Goal: Entertainment & Leisure: Consume media (video, audio)

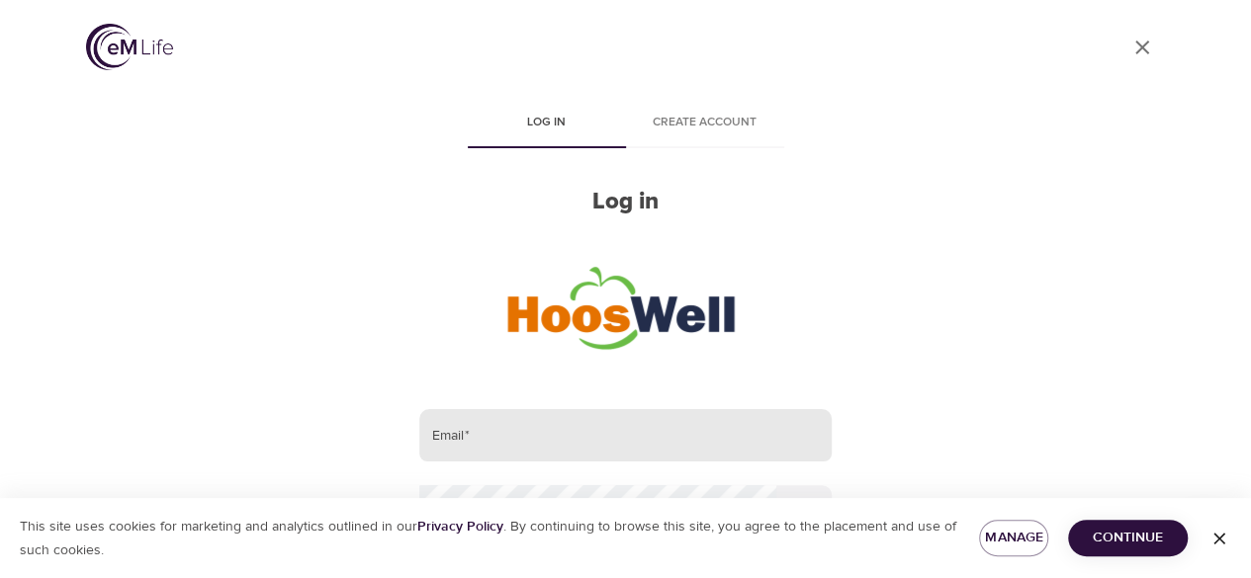
click at [515, 460] on input "email" at bounding box center [624, 435] width 411 height 53
type input "[EMAIL_ADDRESS][US_STATE][DOMAIN_NAME]"
click at [533, 501] on div "This site uses cookies for marketing and analytics outlined in our Privacy Poli…" at bounding box center [625, 538] width 1251 height 80
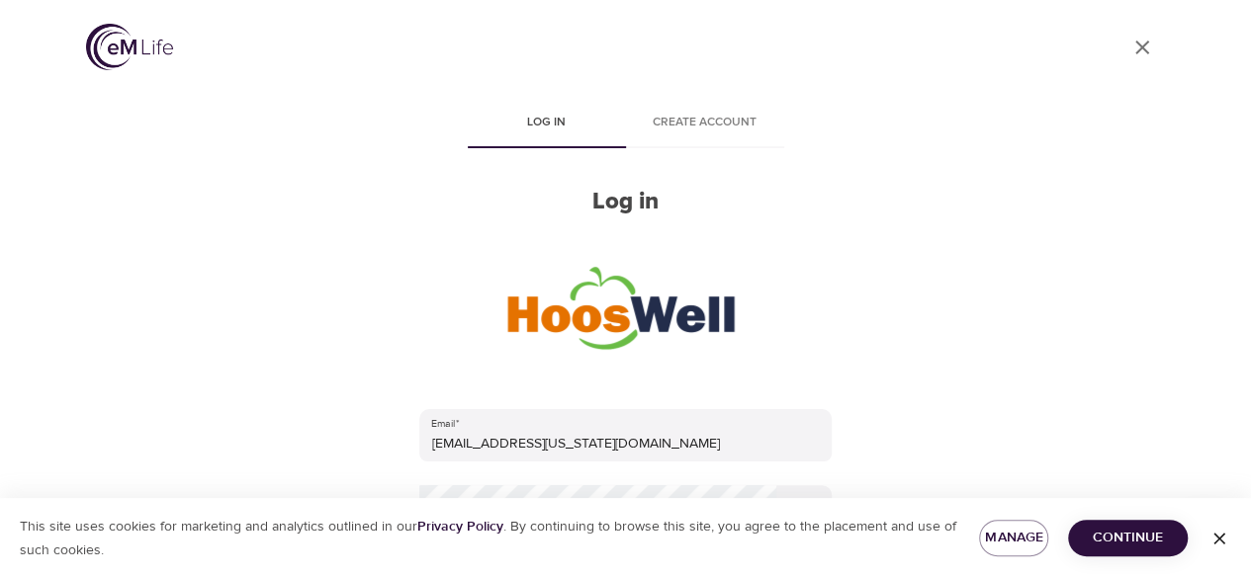
click at [533, 498] on div "This site uses cookies for marketing and analytics outlined in our Privacy Poli…" at bounding box center [625, 538] width 1251 height 80
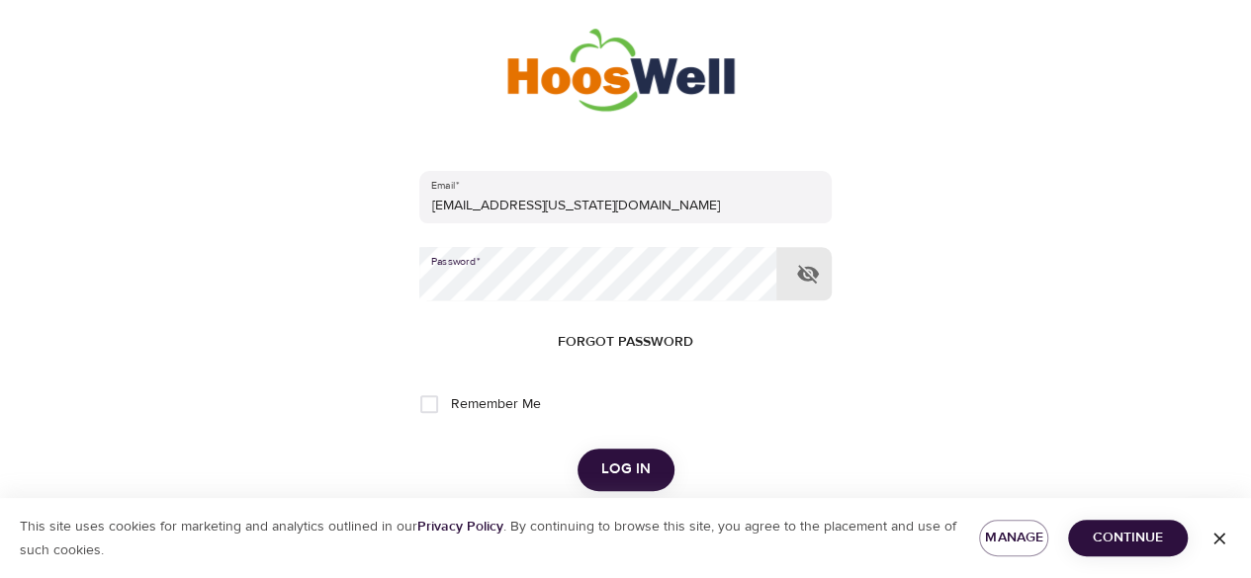
click at [577, 449] on button "Log in" at bounding box center [625, 470] width 97 height 42
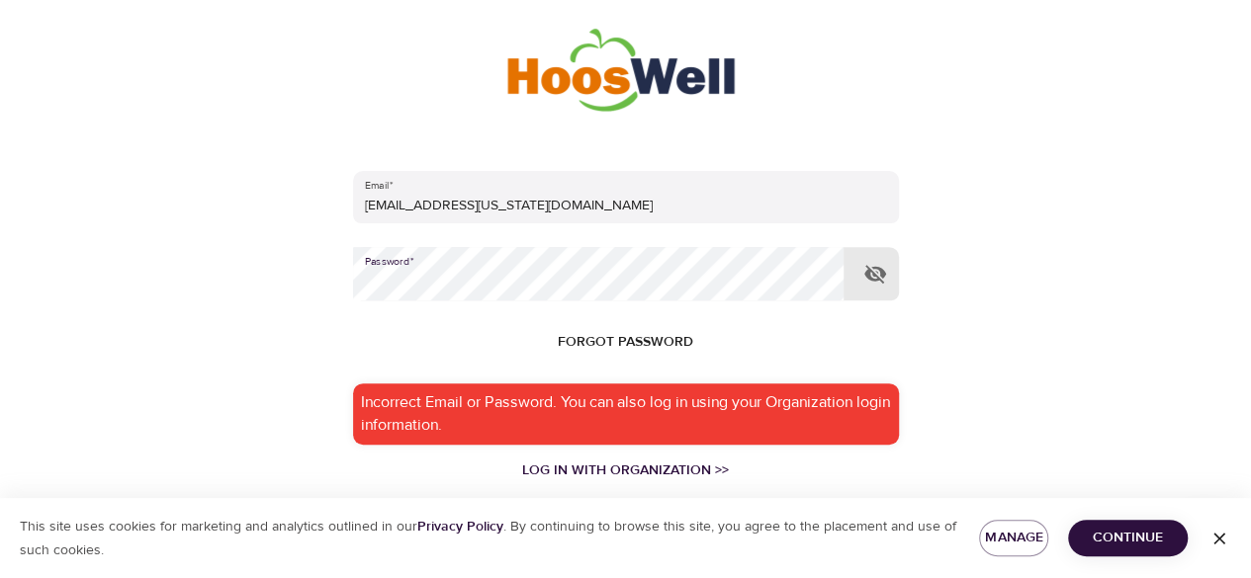
click at [265, 241] on div "User Profile Log in Create account Log in Email   * mad8me@virginia.edu Passwor…" at bounding box center [625, 51] width 1127 height 578
click at [577, 562] on button "Log in" at bounding box center [625, 583] width 97 height 42
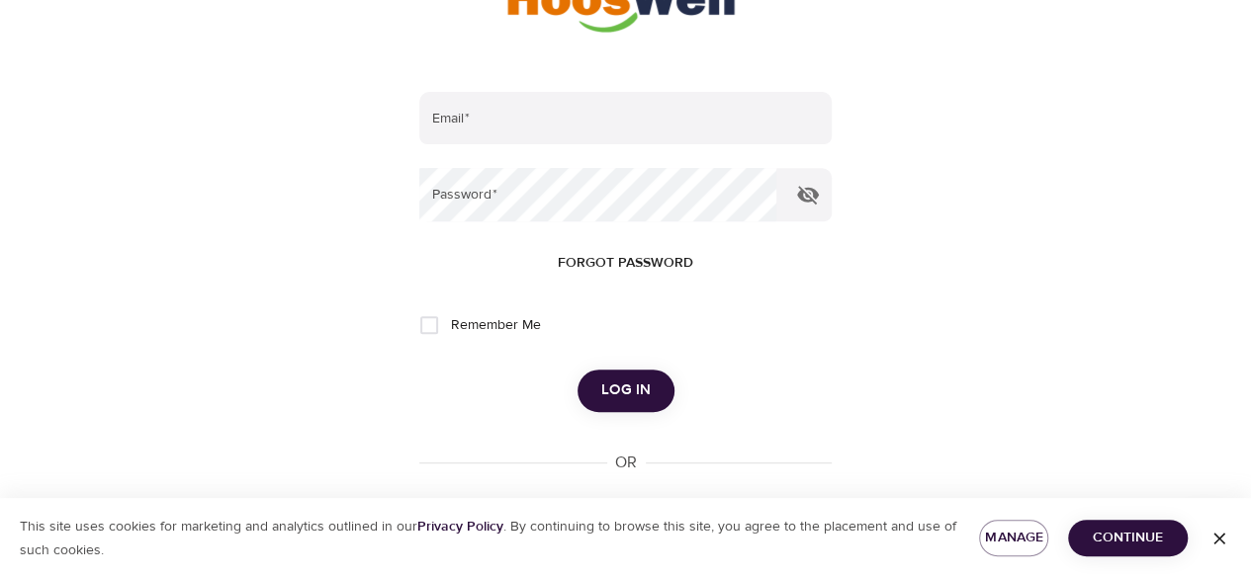
scroll to position [409, 0]
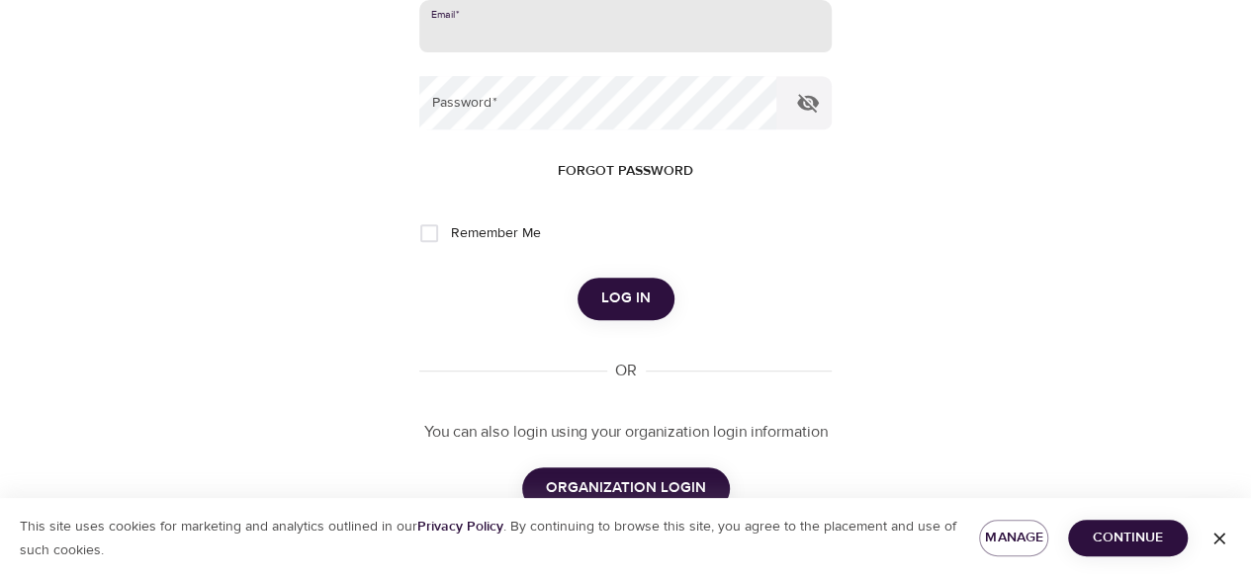
click at [525, 26] on input "email" at bounding box center [624, 26] width 411 height 53
type input "[EMAIL_ADDRESS][US_STATE][DOMAIN_NAME]"
click at [577, 278] on button "Log in" at bounding box center [625, 299] width 97 height 42
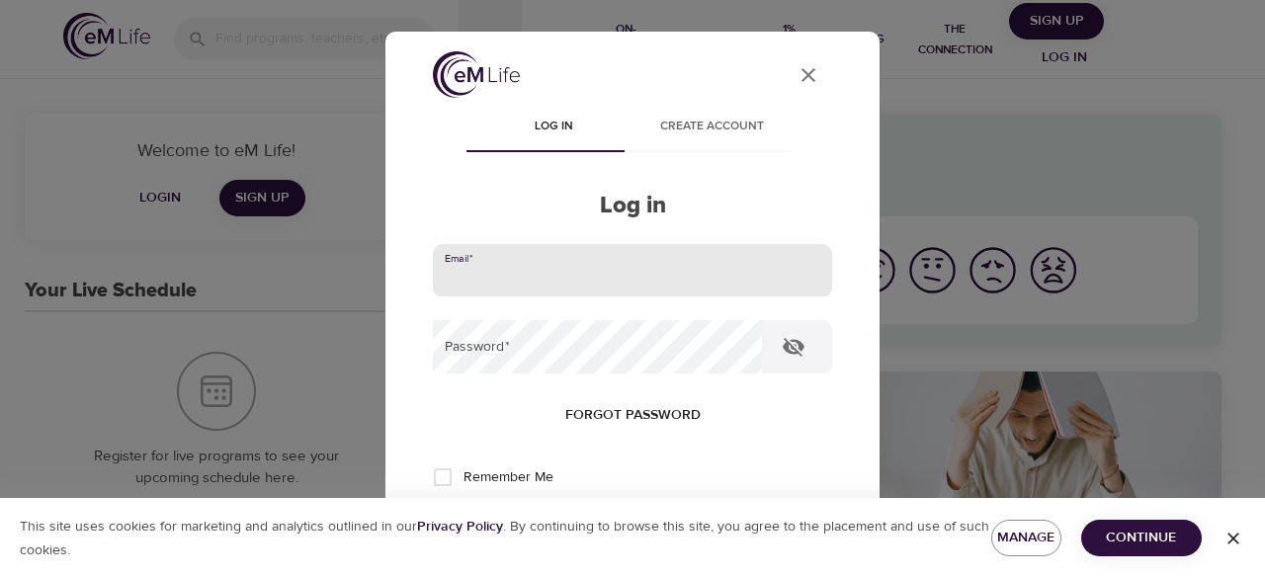
type input "[EMAIL_ADDRESS][US_STATE][DOMAIN_NAME]"
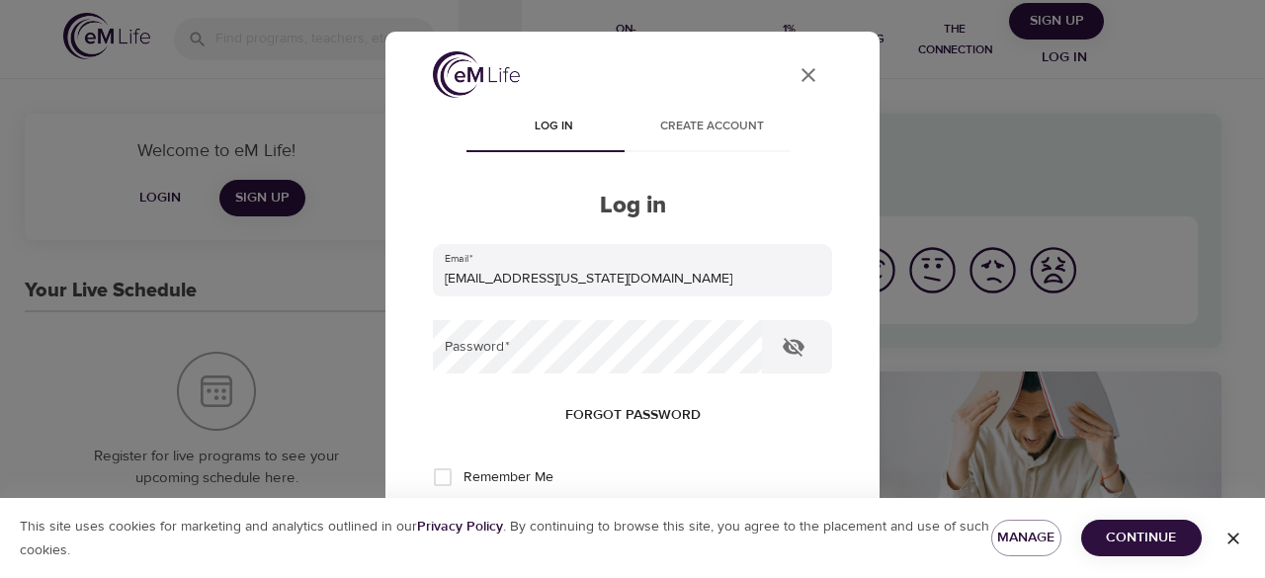
click at [531, 375] on form "Email   * [EMAIL_ADDRESS][US_STATE][DOMAIN_NAME] Password   * Forgot password R…" at bounding box center [632, 404] width 399 height 320
click at [584, 522] on button "Log in" at bounding box center [632, 543] width 97 height 42
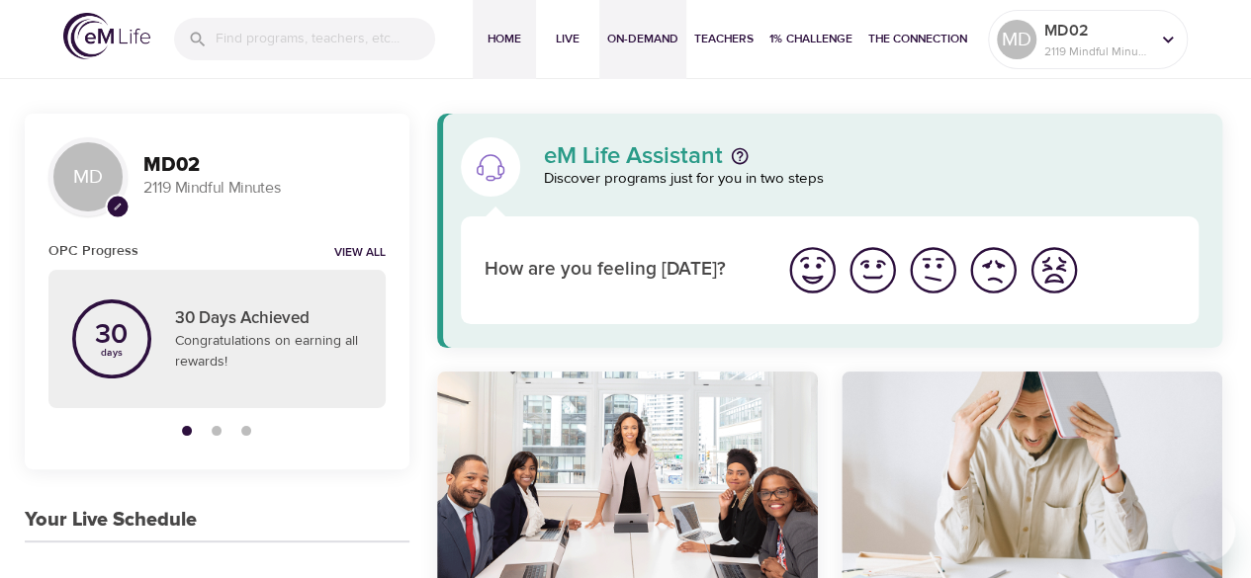
click at [625, 47] on span "On-Demand" at bounding box center [642, 39] width 71 height 21
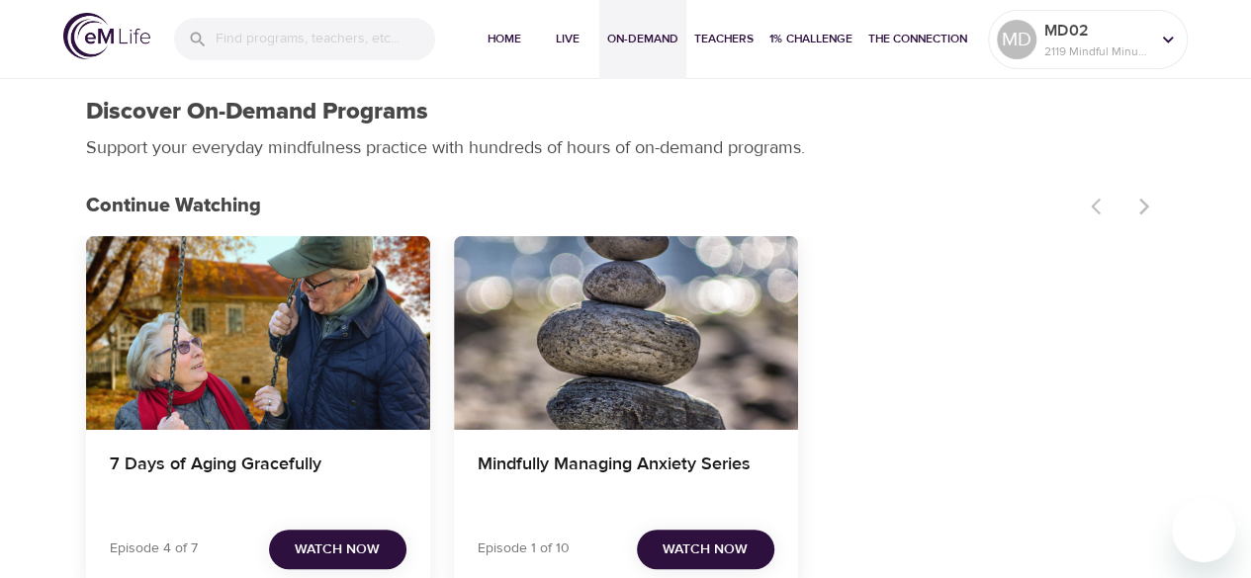
click at [266, 332] on div "7 Days of Aging Gracefully" at bounding box center [258, 333] width 344 height 194
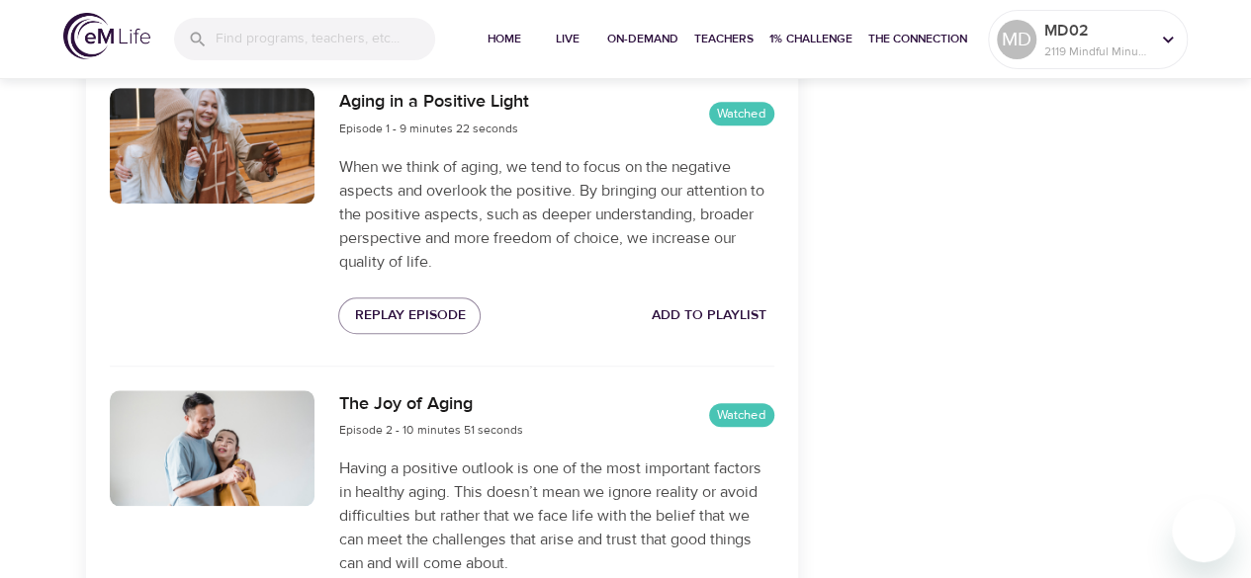
scroll to position [636, 0]
